Goal: Task Accomplishment & Management: Manage account settings

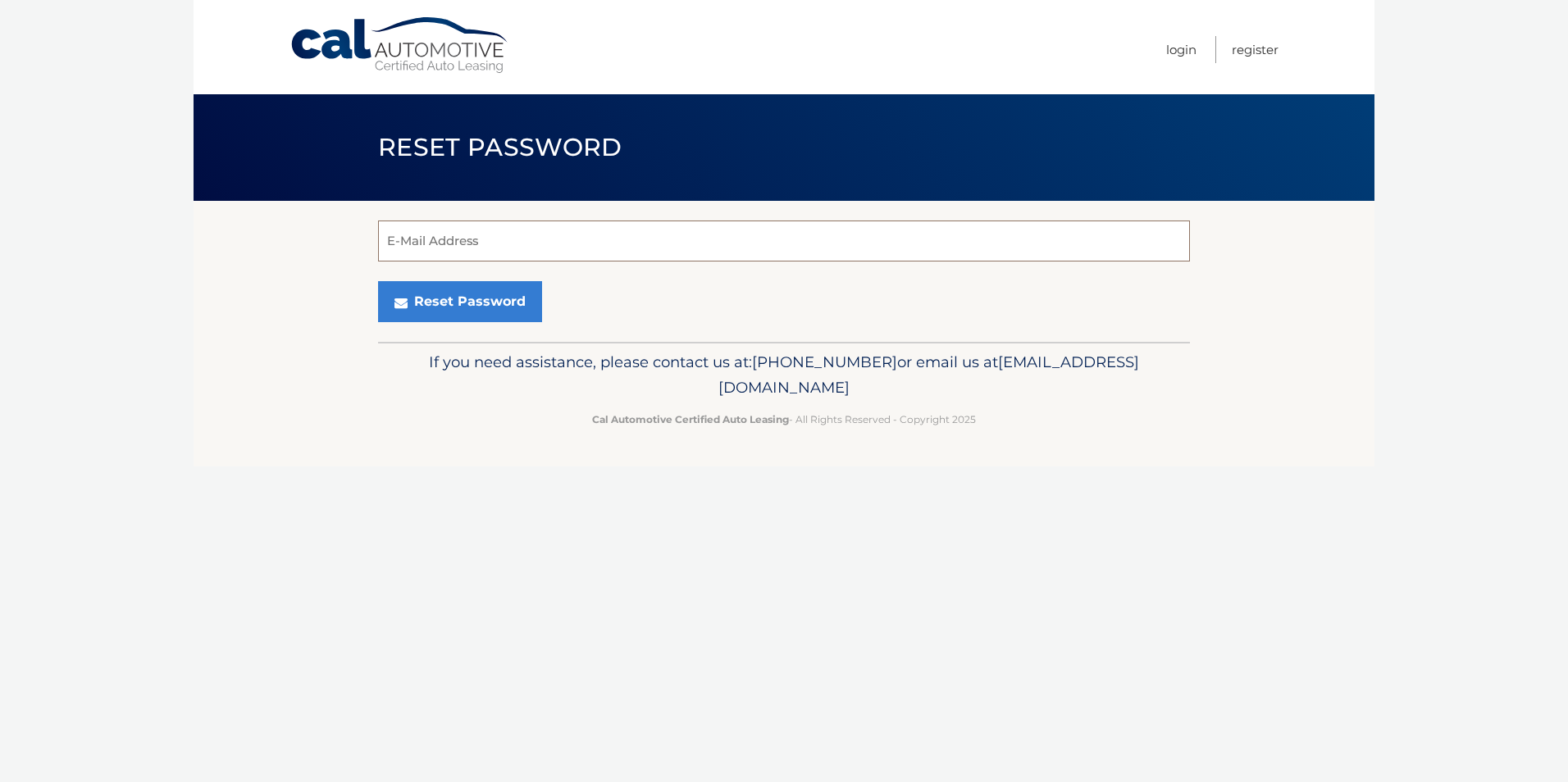
click at [516, 248] on input "E-Mail Address" at bounding box center [784, 241] width 812 height 41
type input "fgeh8@aol.com"
click at [524, 304] on button "Reset Password" at bounding box center [460, 301] width 164 height 41
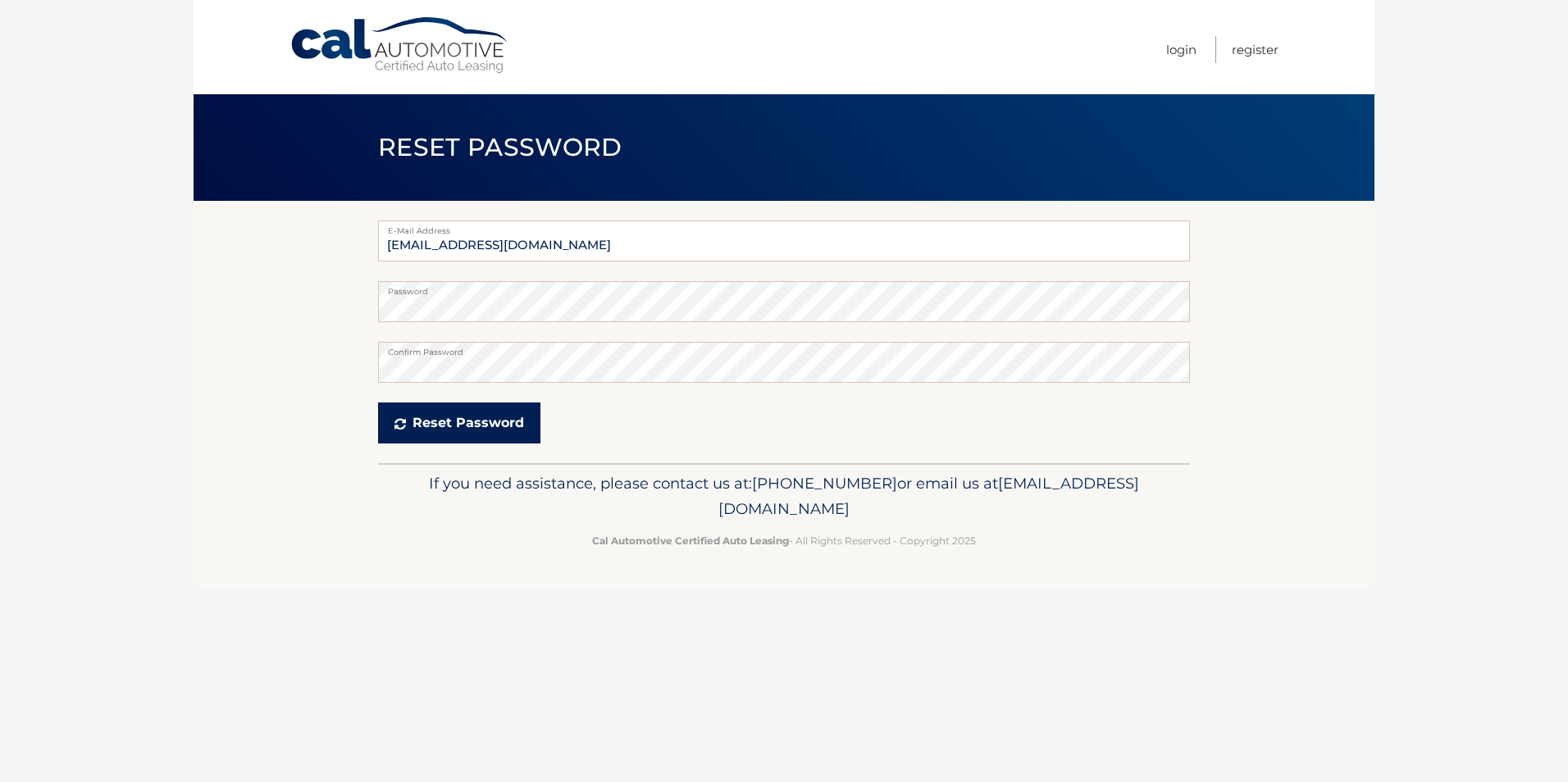
click at [458, 425] on button "Reset Password" at bounding box center [459, 424] width 162 height 41
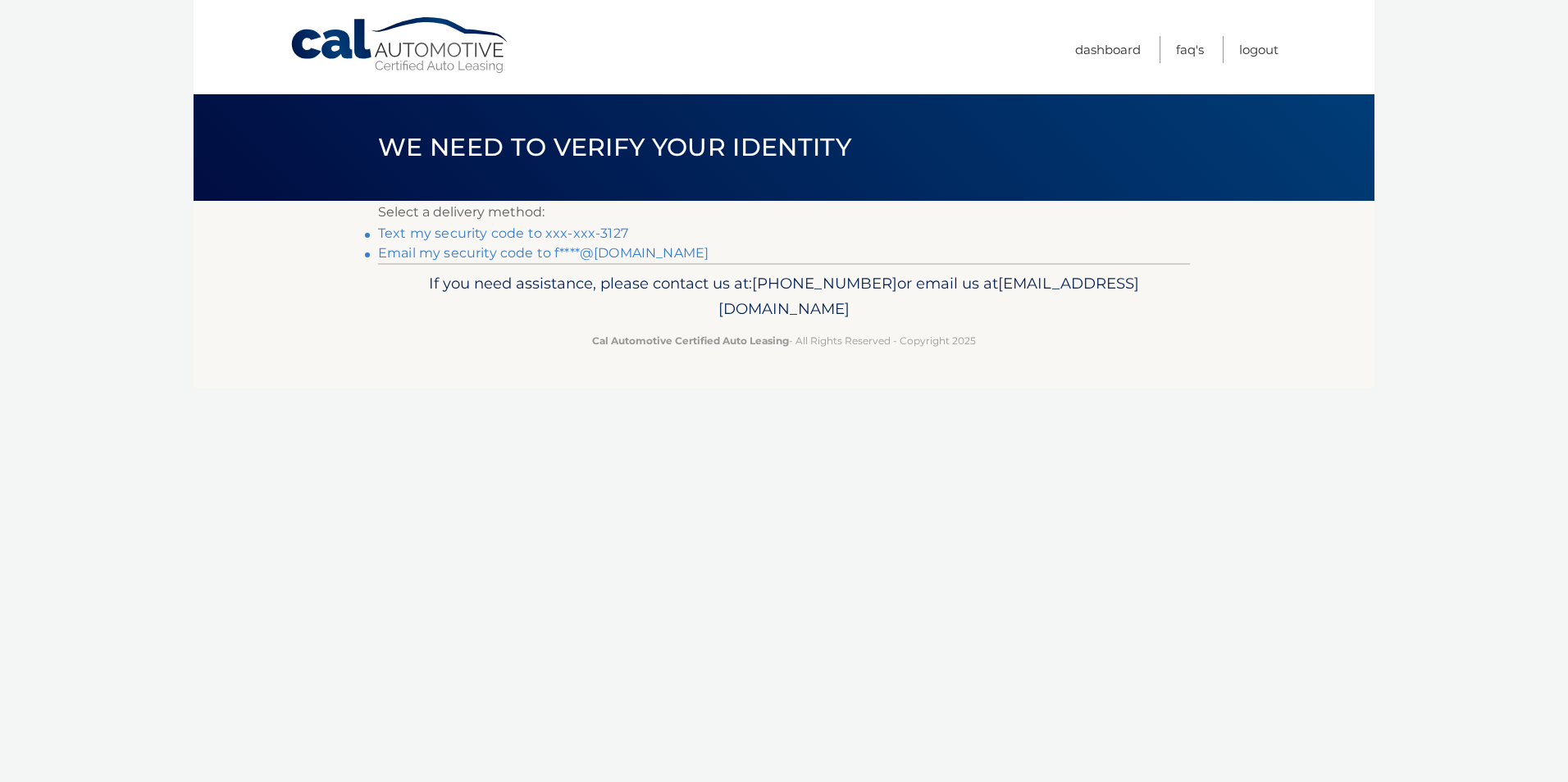
click at [422, 231] on link "Text my security code to xxx-xxx-3127" at bounding box center [503, 233] width 250 height 15
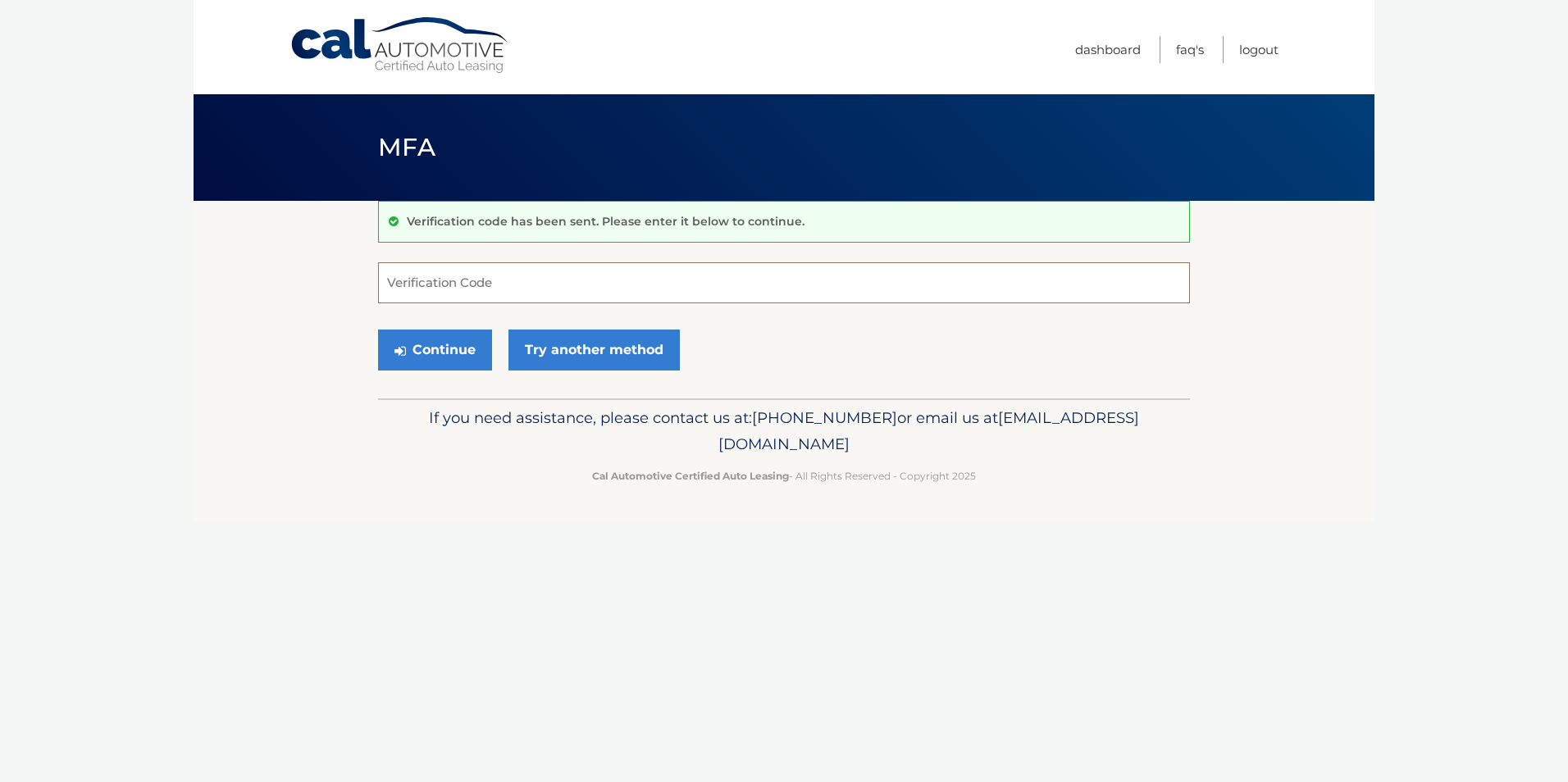
click at [469, 289] on input "Verification Code" at bounding box center [784, 283] width 812 height 41
type input "092771"
click at [472, 361] on button "Continue" at bounding box center [435, 350] width 114 height 41
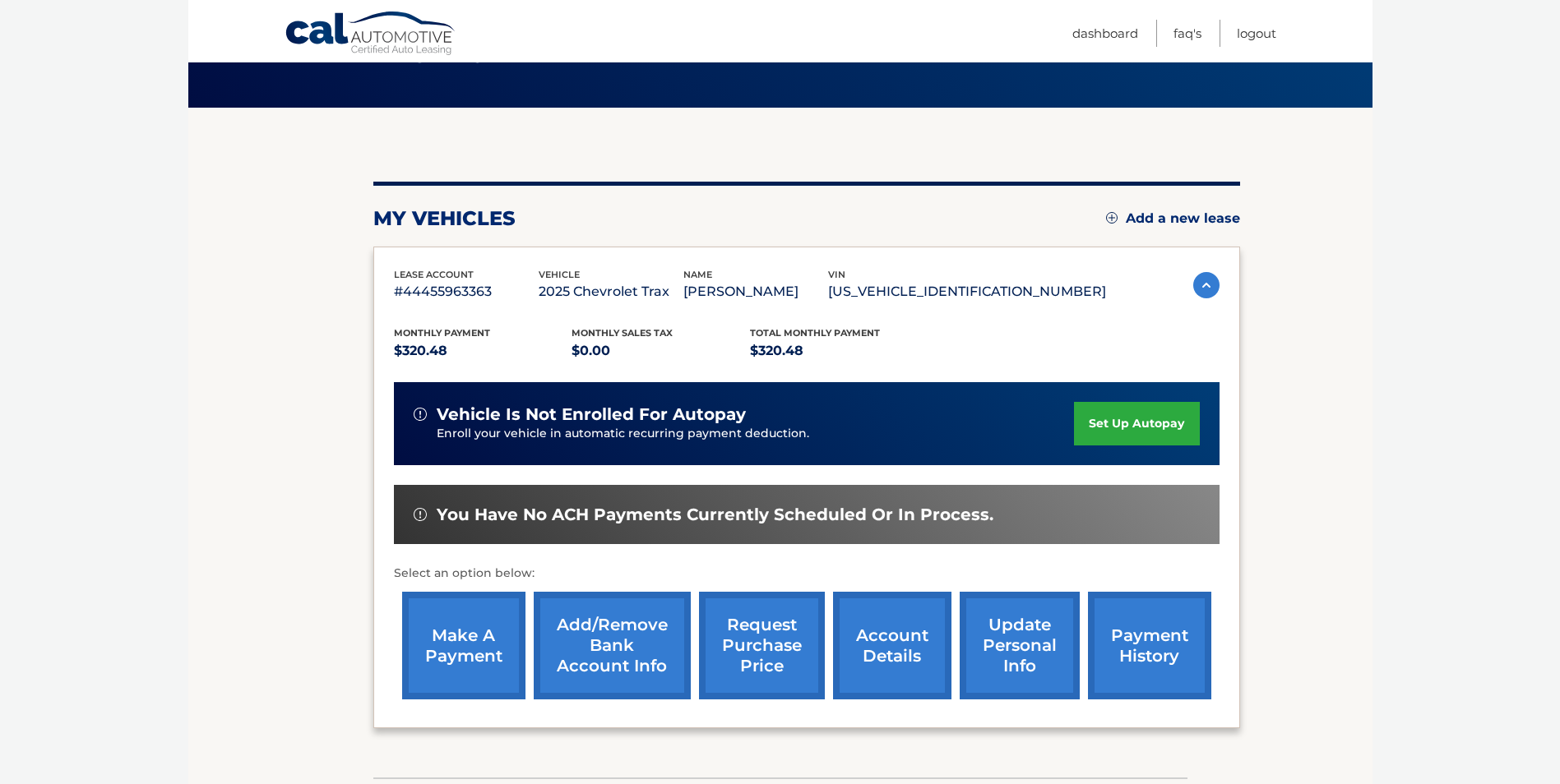
scroll to position [164, 0]
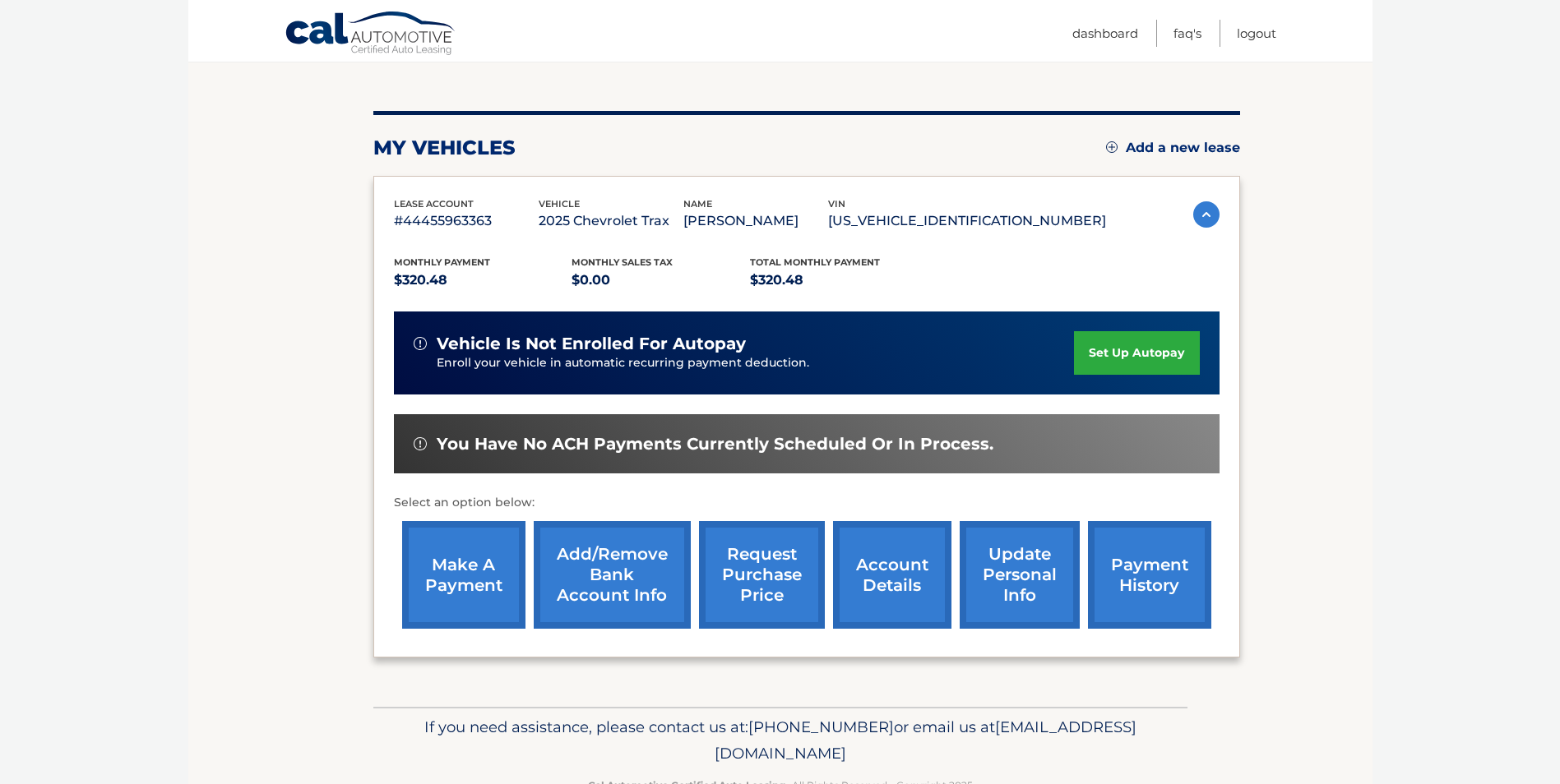
click at [487, 551] on link "make a payment" at bounding box center [464, 575] width 123 height 107
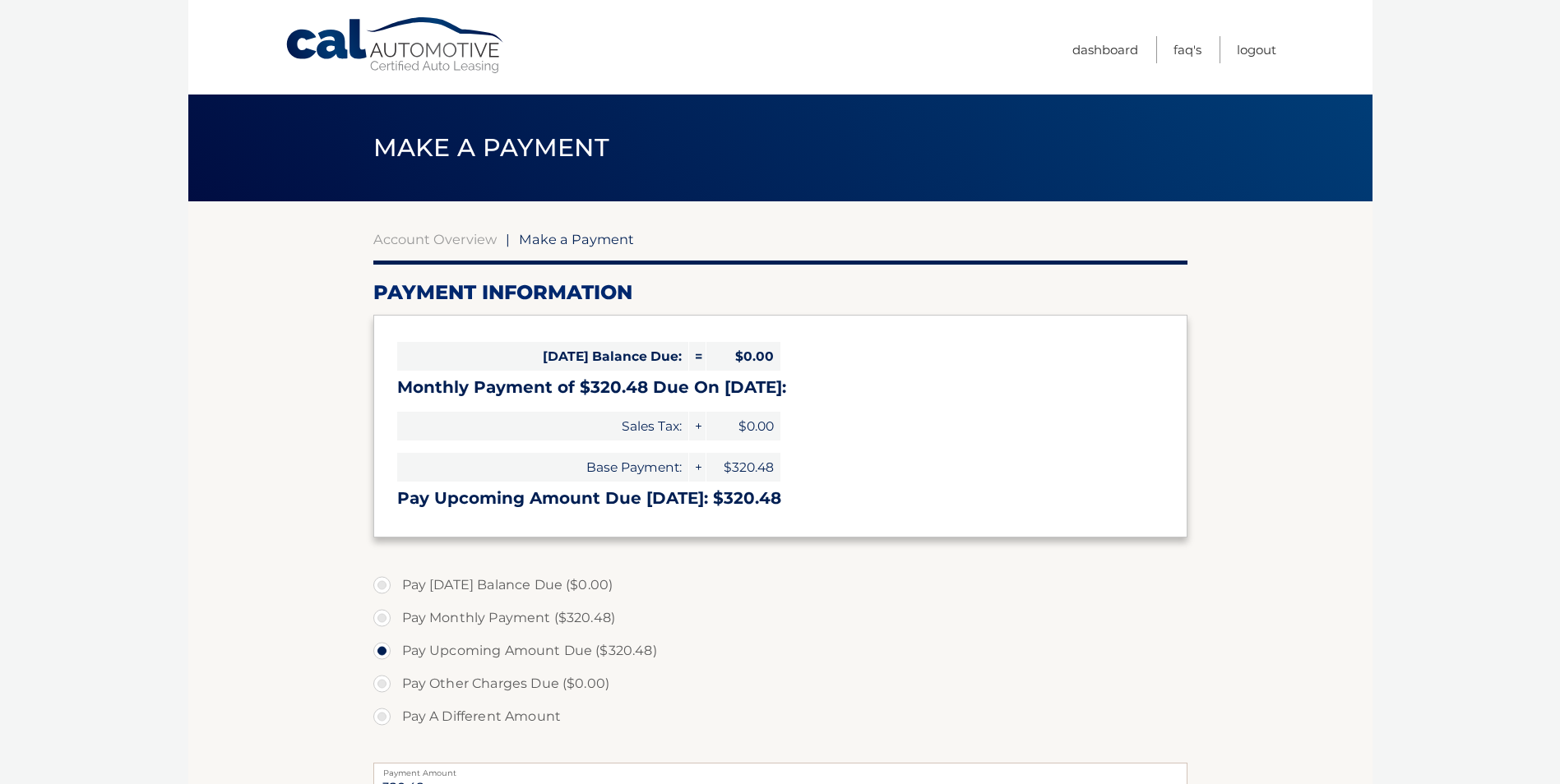
select select "MmIyNWIzM2MtZjJjZS00MzFmLTlmZTEtNjkwOTk4YjY1Zjk0"
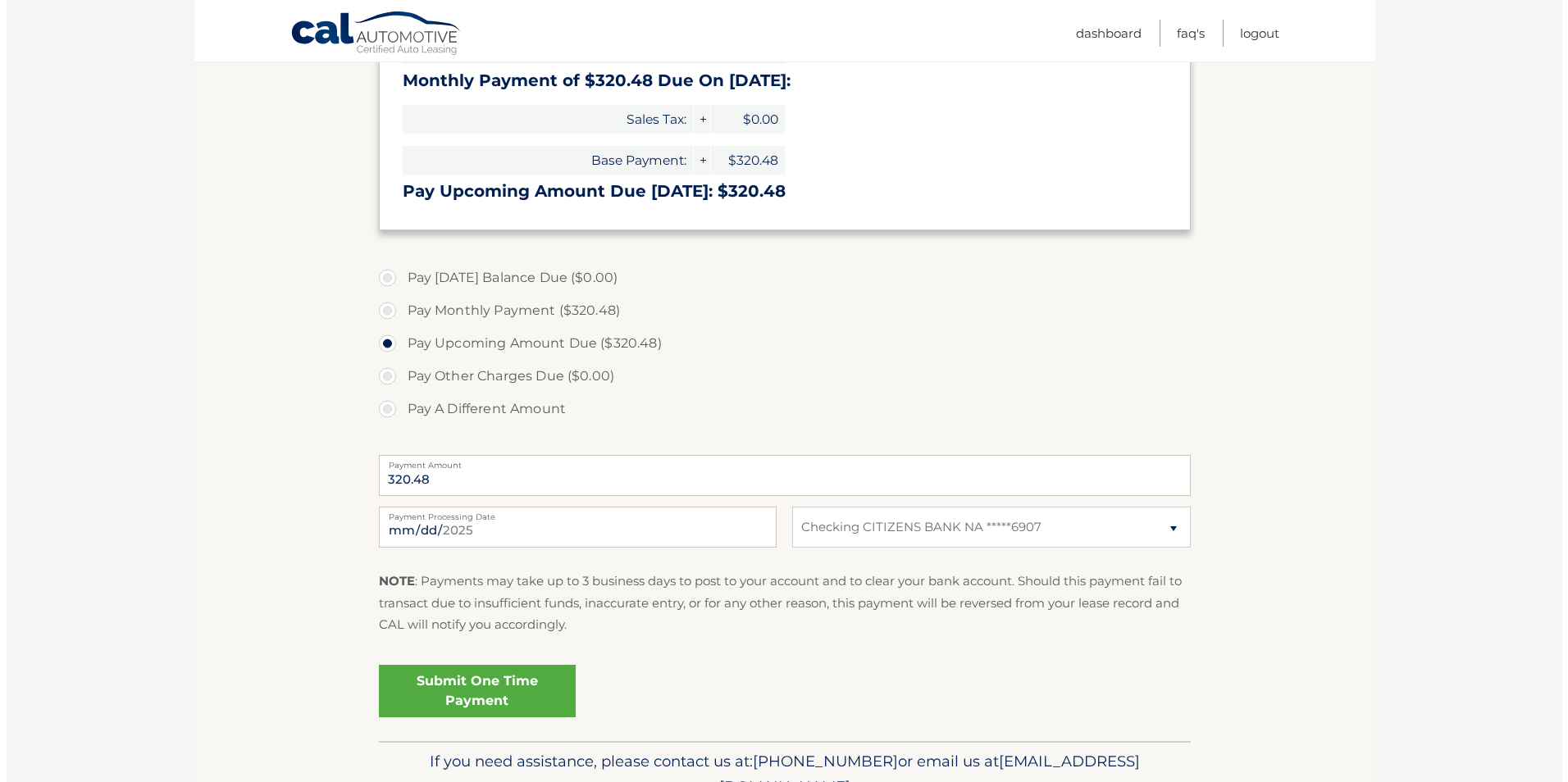
scroll to position [328, 0]
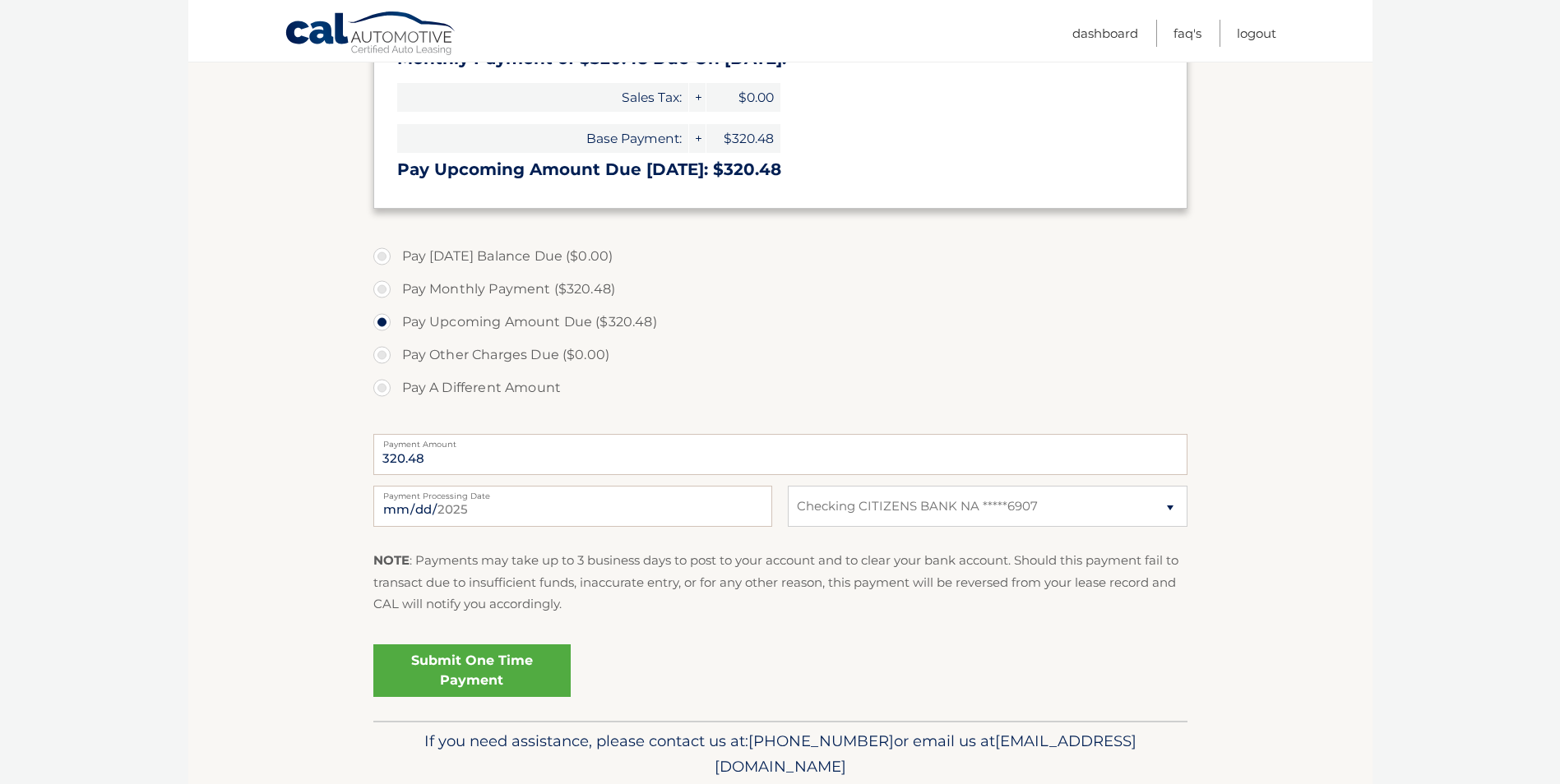
click at [422, 661] on link "Submit One Time Payment" at bounding box center [472, 670] width 198 height 53
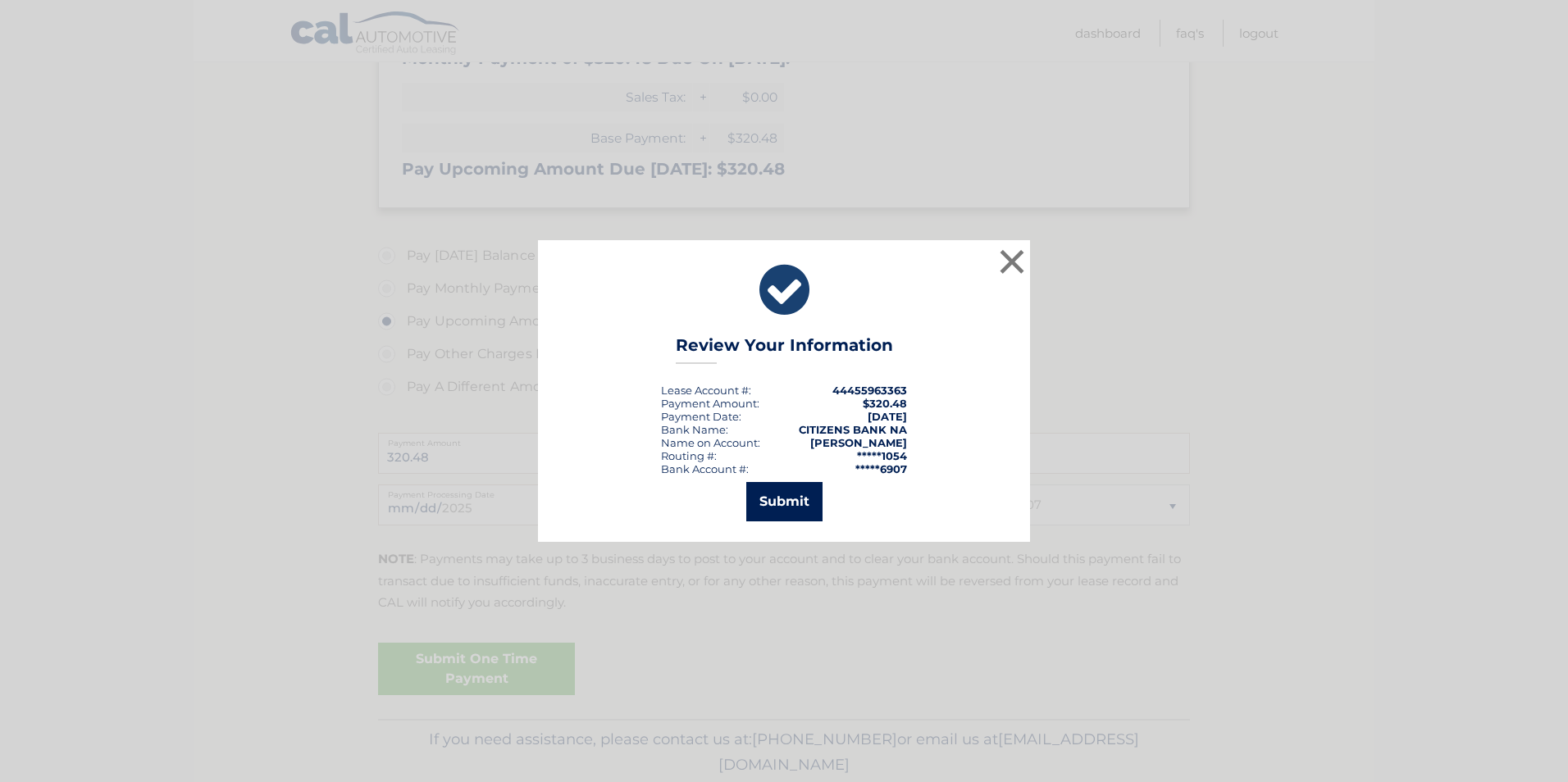
click at [781, 499] on button "Submit" at bounding box center [785, 502] width 77 height 39
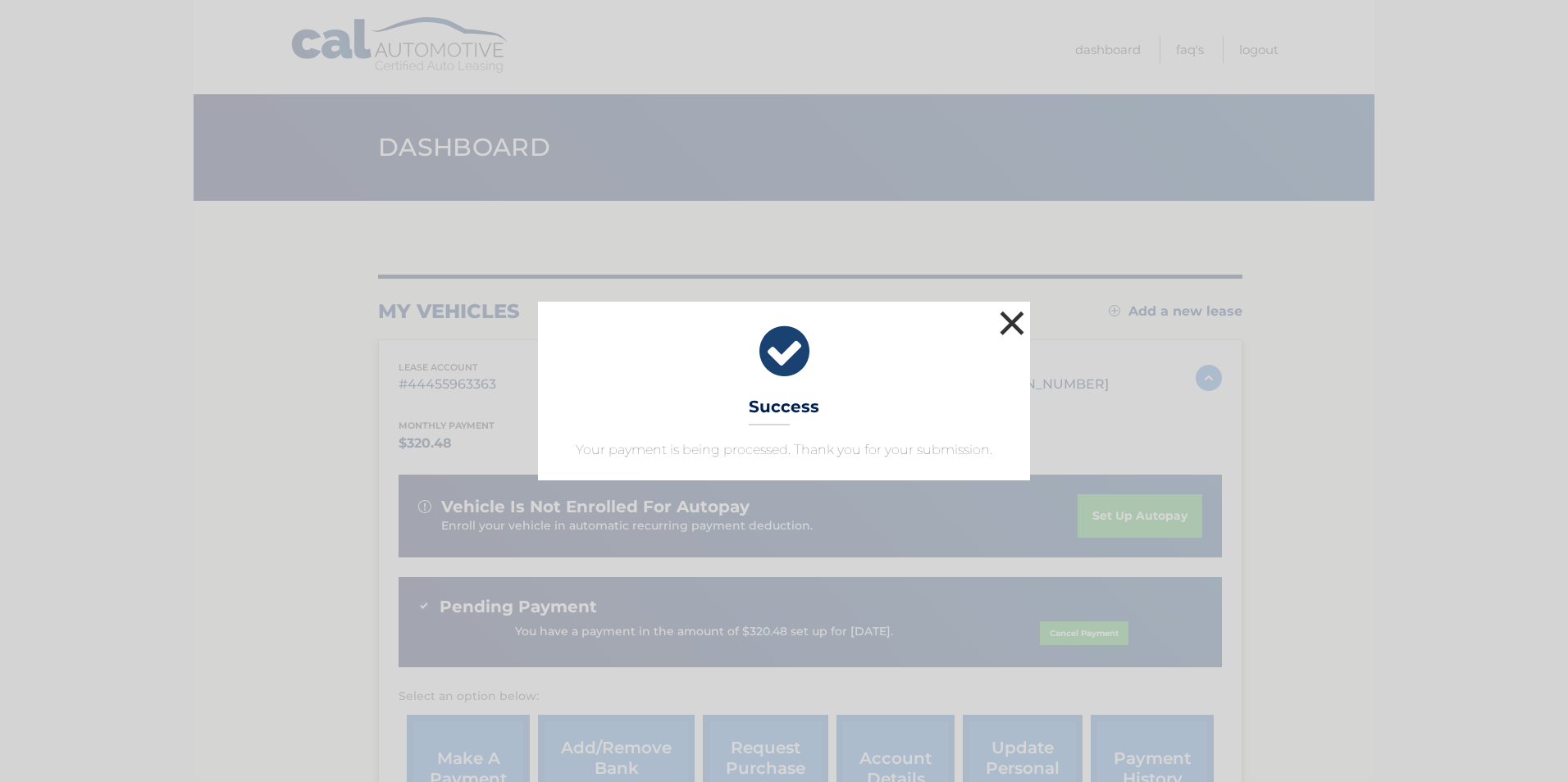
click at [1013, 321] on button "×" at bounding box center [1011, 323] width 33 height 33
